Goal: Task Accomplishment & Management: Manage account settings

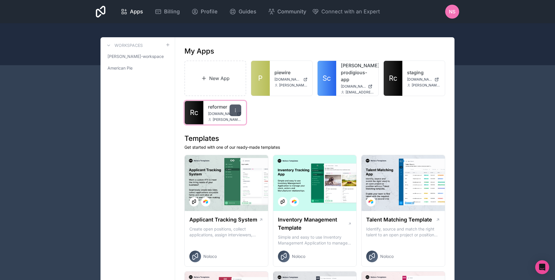
click at [235, 111] on icon at bounding box center [235, 110] width 5 height 5
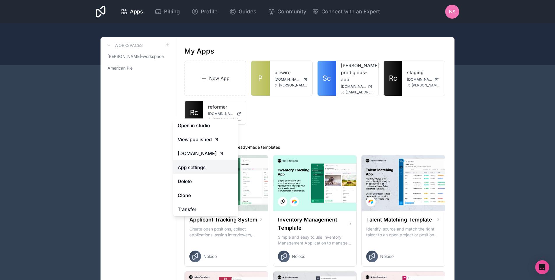
click at [206, 168] on div "Apps Billing Profile Guides Community Connect with an Expert NS Billing Profile…" at bounding box center [277, 140] width 555 height 280
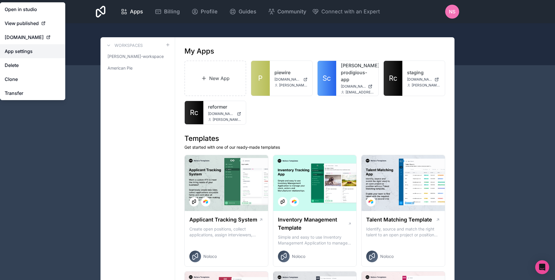
click at [36, 53] on link "App settings" at bounding box center [32, 51] width 65 height 14
